Goal: Transaction & Acquisition: Purchase product/service

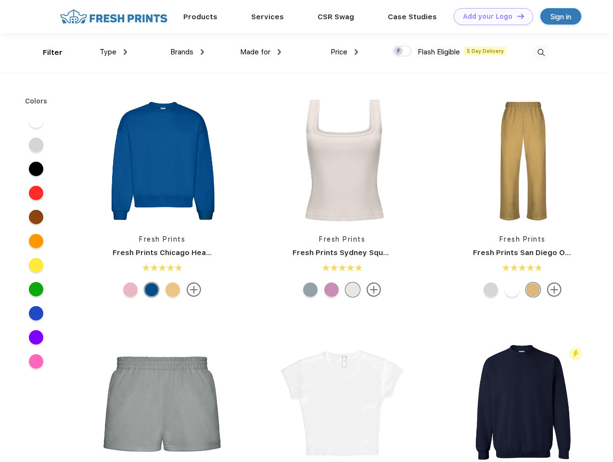
scroll to position [0, 0]
click at [490, 16] on link "Add your Logo Design Tool" at bounding box center [493, 16] width 79 height 17
click at [0, 0] on div "Design Tool" at bounding box center [0, 0] width 0 height 0
click at [516, 16] on link "Add your Logo Design Tool" at bounding box center [493, 16] width 79 height 17
click at [46, 52] on div "Filter" at bounding box center [53, 52] width 20 height 11
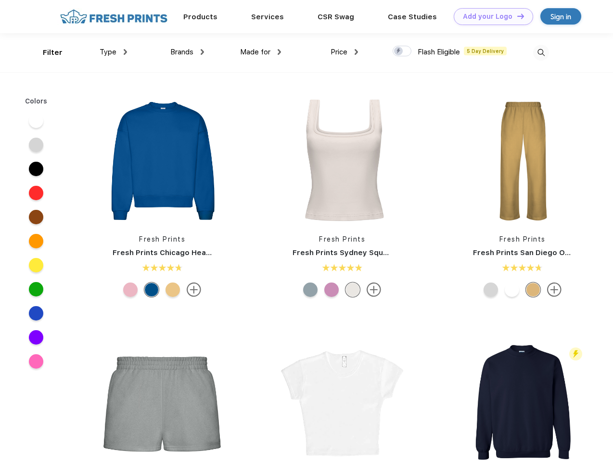
click at [114, 52] on span "Type" at bounding box center [108, 52] width 17 height 9
click at [187, 52] on span "Brands" at bounding box center [181, 52] width 23 height 9
click at [261, 52] on span "Made for" at bounding box center [255, 52] width 30 height 9
click at [345, 52] on span "Price" at bounding box center [339, 52] width 17 height 9
click at [402, 51] on div at bounding box center [402, 51] width 19 height 11
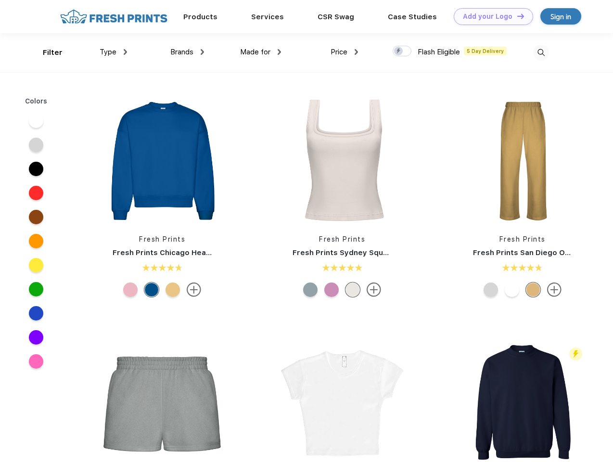
click at [399, 51] on input "checkbox" at bounding box center [396, 48] width 6 height 6
click at [541, 52] on img at bounding box center [541, 53] width 16 height 16
